Goal: Information Seeking & Learning: Learn about a topic

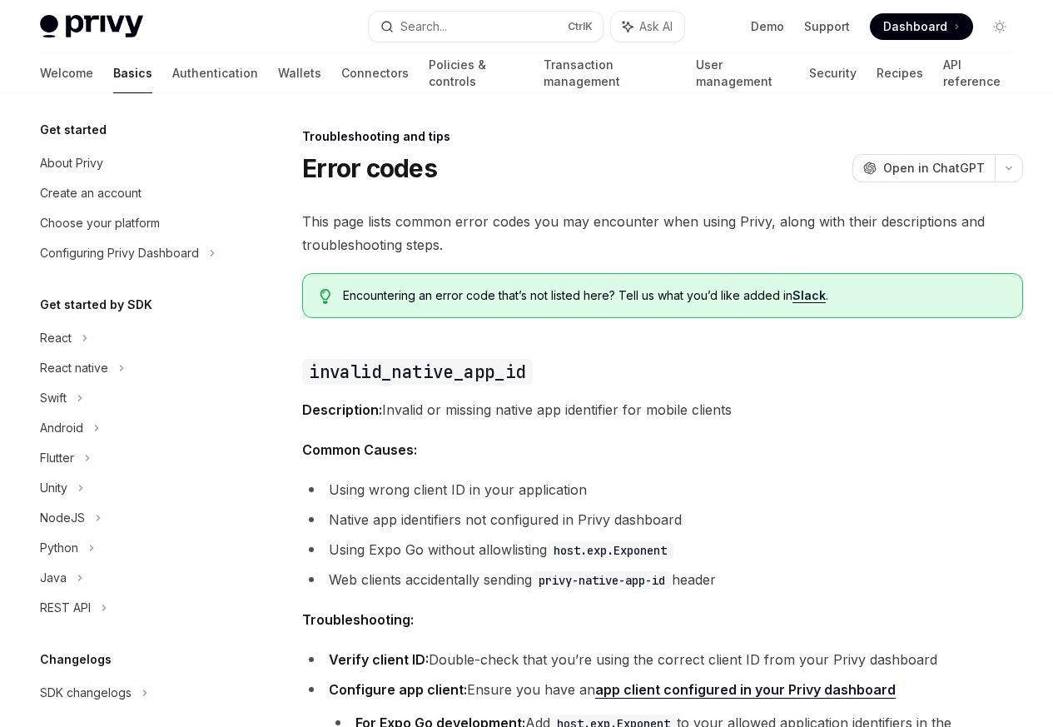
scroll to position [158, 0]
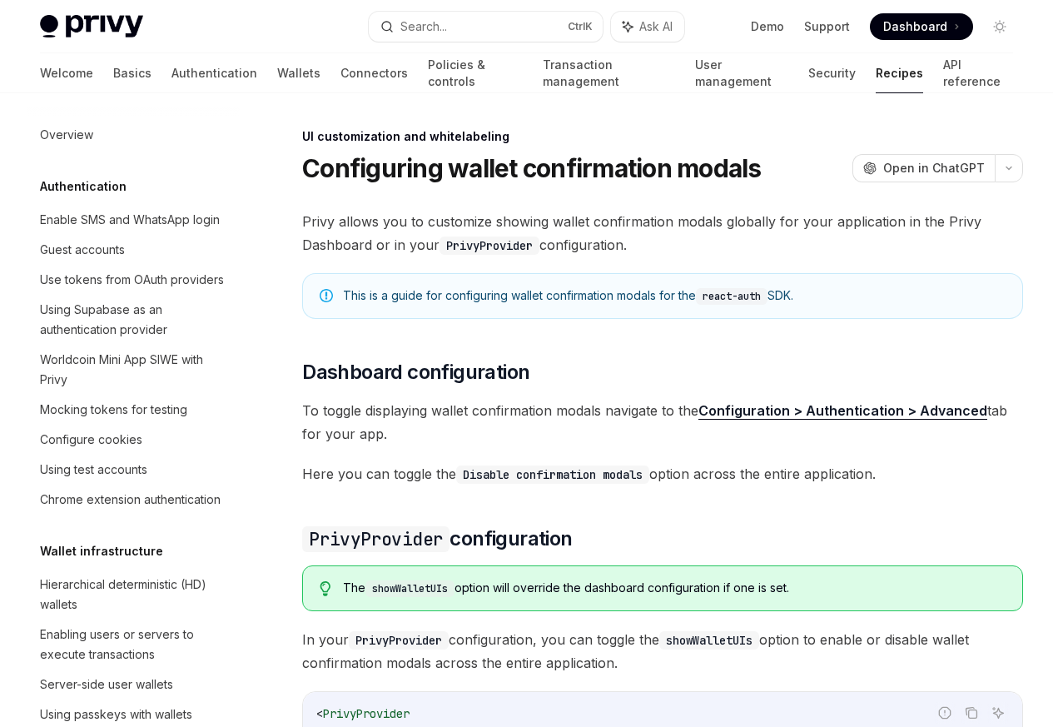
scroll to position [728, 0]
